Goal: Task Accomplishment & Management: Complete application form

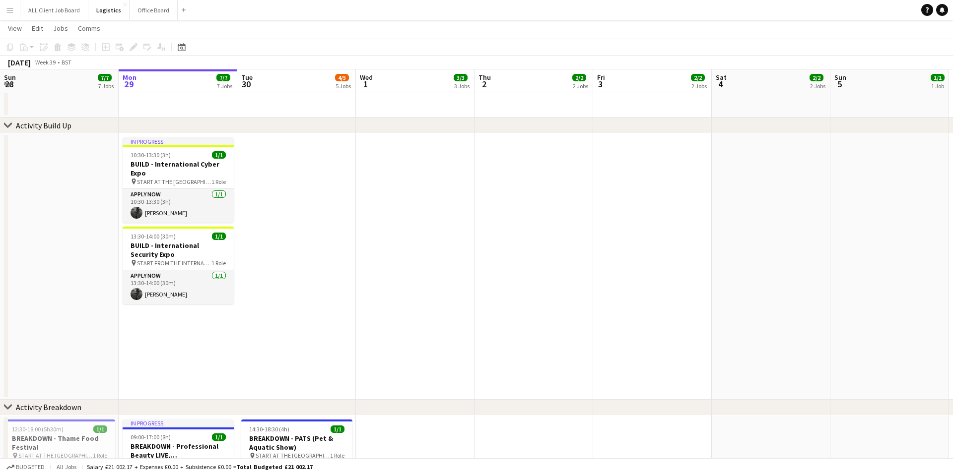
scroll to position [0, 238]
click at [165, 171] on h3 "BUILD - International Cyber Expo" at bounding box center [177, 169] width 111 height 18
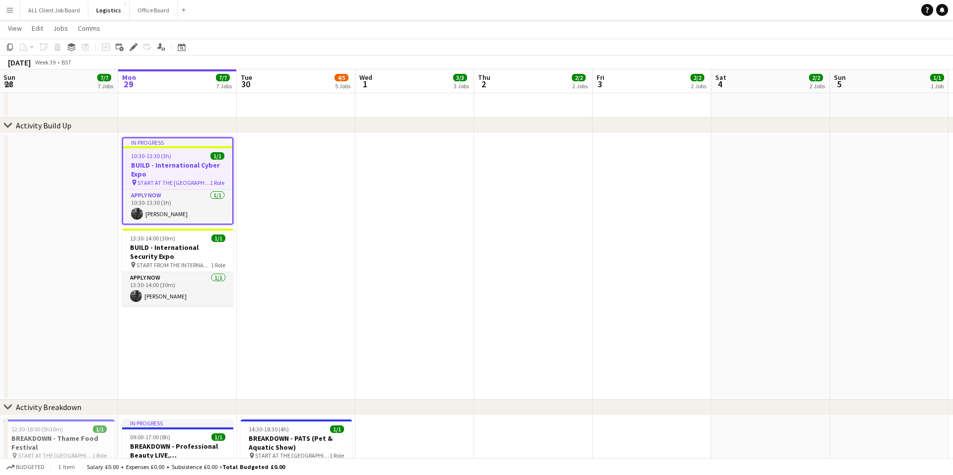
click at [165, 171] on h3 "BUILD - International Cyber Expo" at bounding box center [177, 170] width 109 height 18
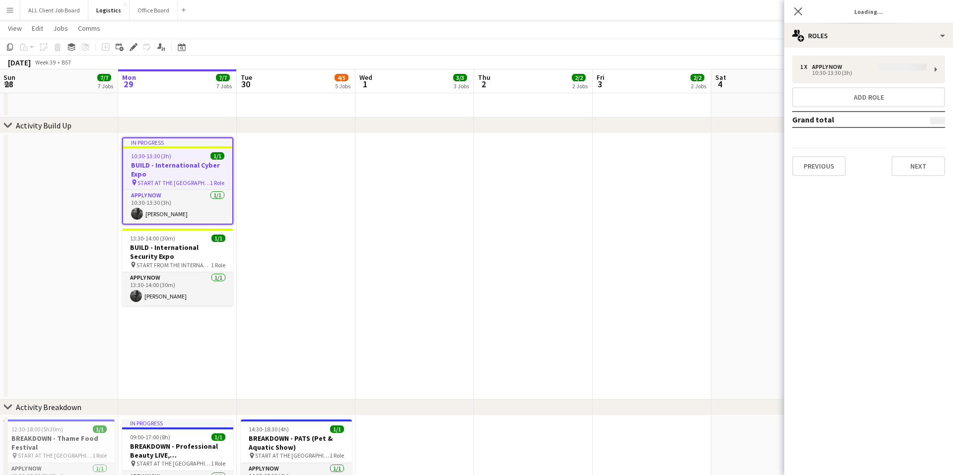
click at [825, 68] on div "1 x APPLY NOW 10:30-13:30 (3h) Add role Grand total Previous Next" at bounding box center [868, 116] width 169 height 121
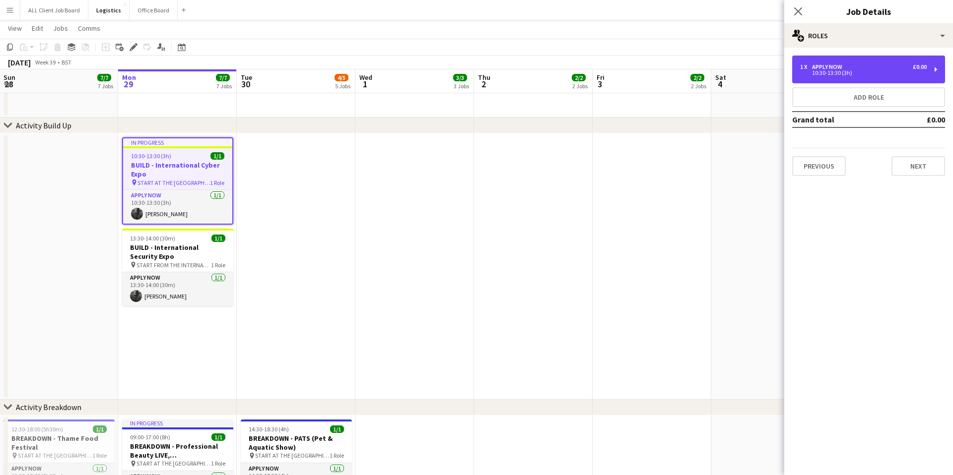
click at [825, 68] on div "APPLY NOW" at bounding box center [829, 67] width 34 height 7
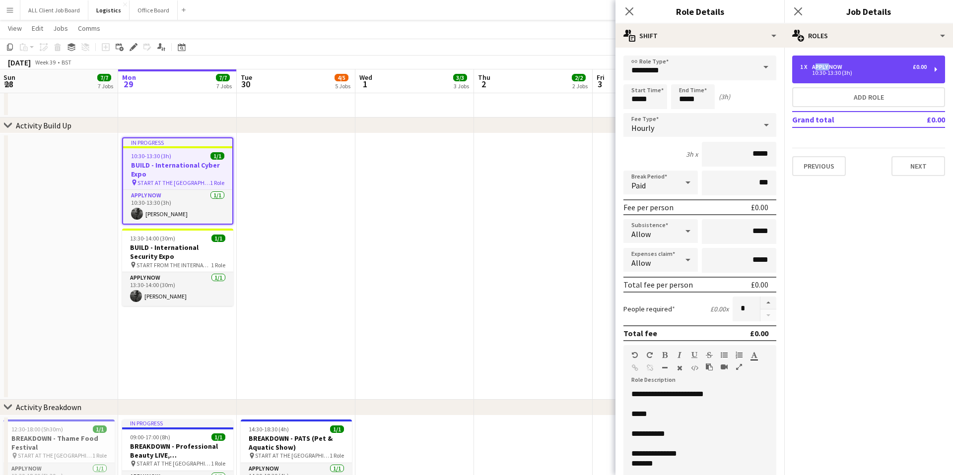
click at [825, 68] on div "APPLY NOW" at bounding box center [829, 67] width 34 height 7
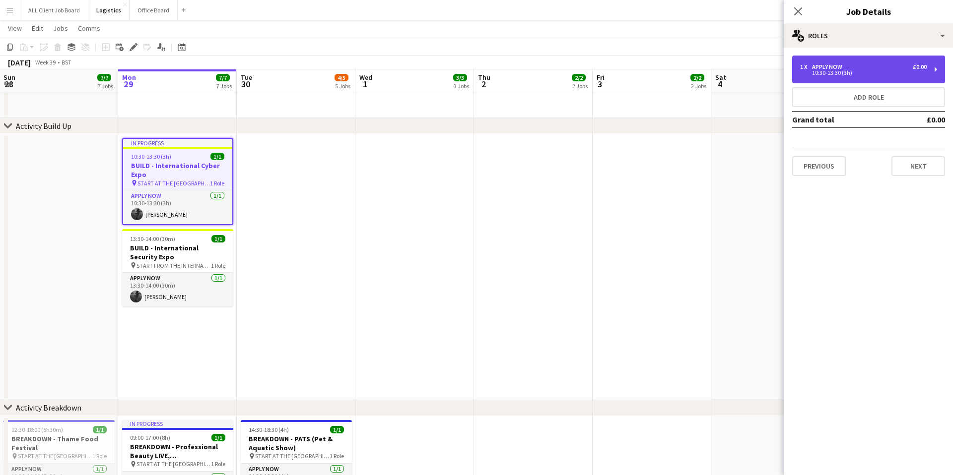
click at [856, 70] on div "10:30-13:30 (3h)" at bounding box center [863, 72] width 127 height 5
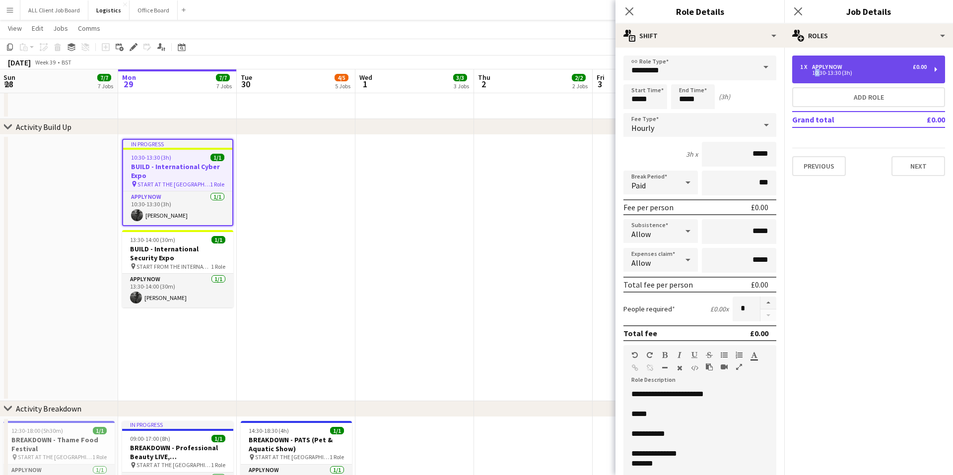
click at [856, 70] on div "10:30-13:30 (3h)" at bounding box center [863, 72] width 127 height 5
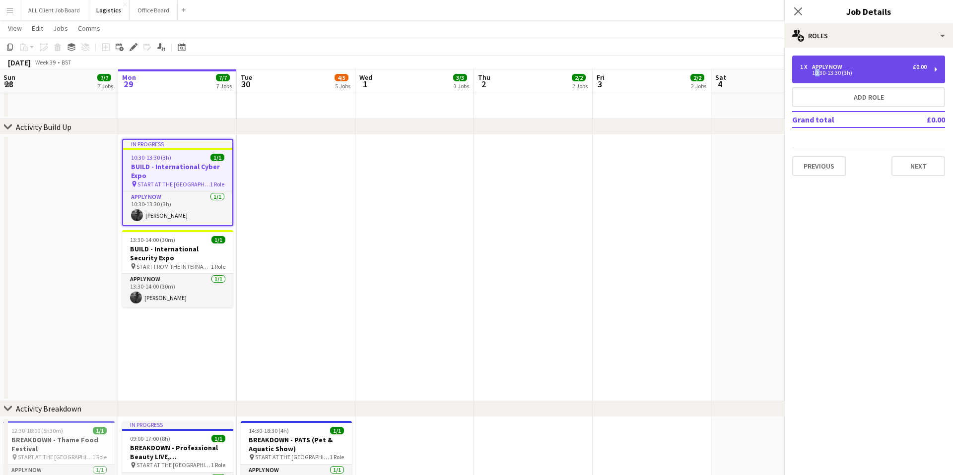
scroll to position [30, 0]
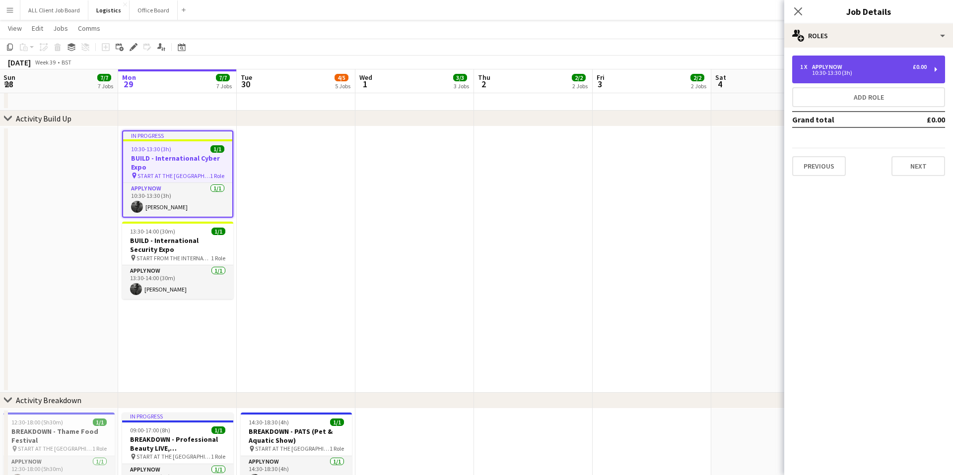
click at [856, 70] on div "10:30-13:30 (3h)" at bounding box center [863, 72] width 127 height 5
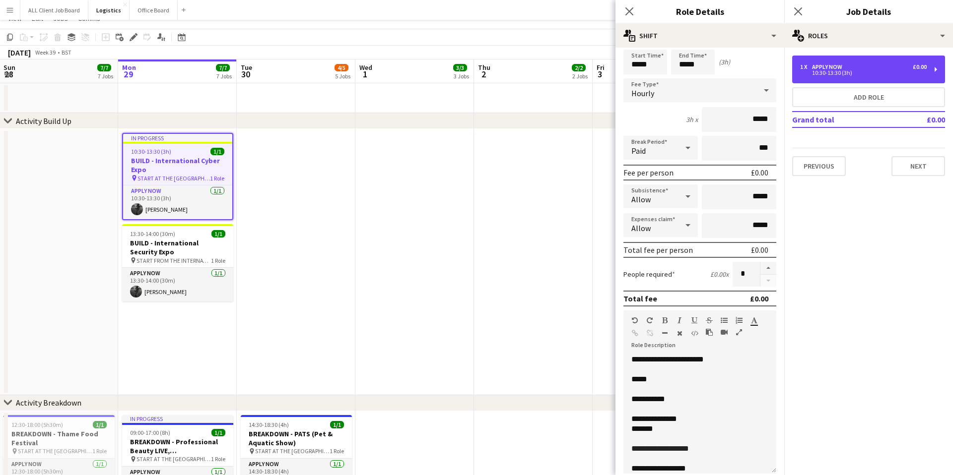
scroll to position [0, 0]
